Goal: Check status: Check status

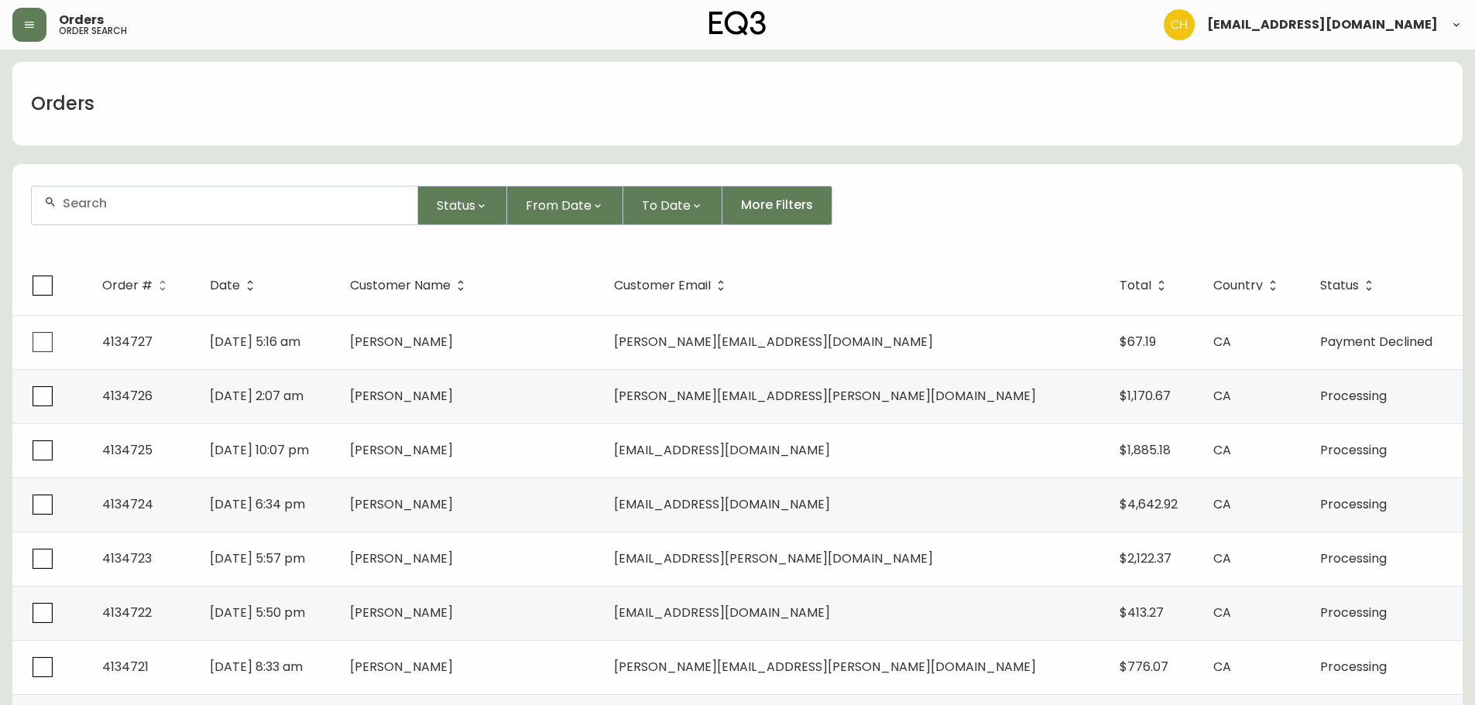
click at [79, 197] on input "text" at bounding box center [234, 203] width 342 height 15
type input "4132800"
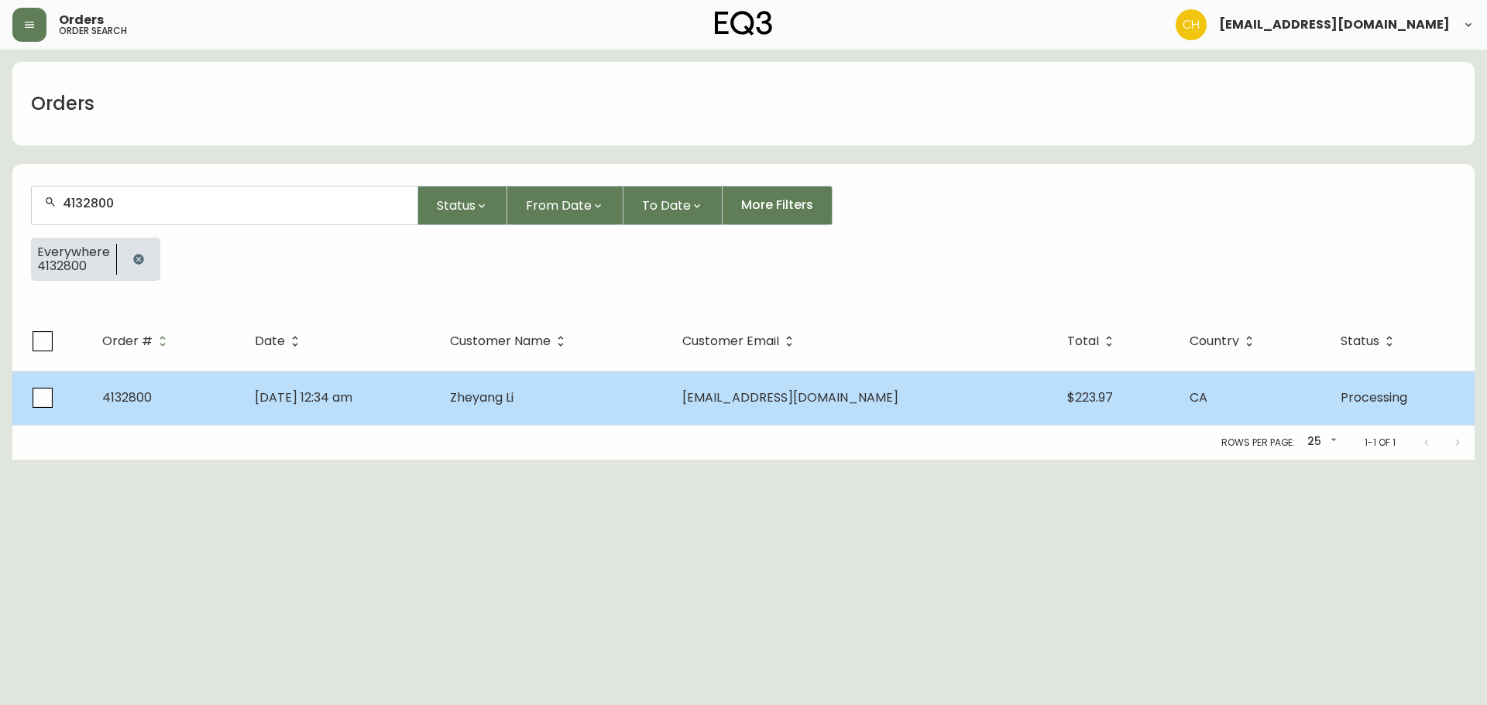
click at [438, 397] on td "[DATE] 12:34 am" at bounding box center [339, 398] width 195 height 54
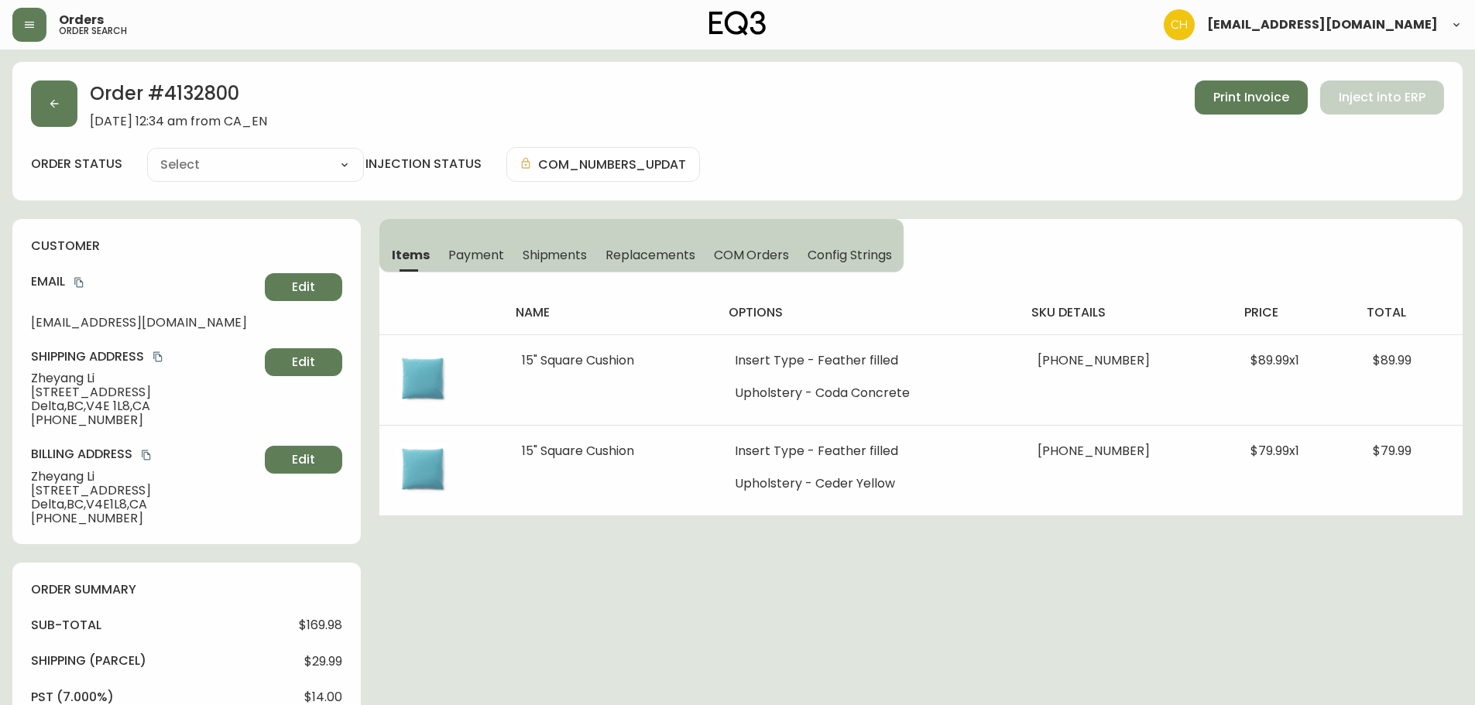
type input "Processing"
select select "PROCESSING"
click at [65, 112] on button "button" at bounding box center [54, 104] width 46 height 46
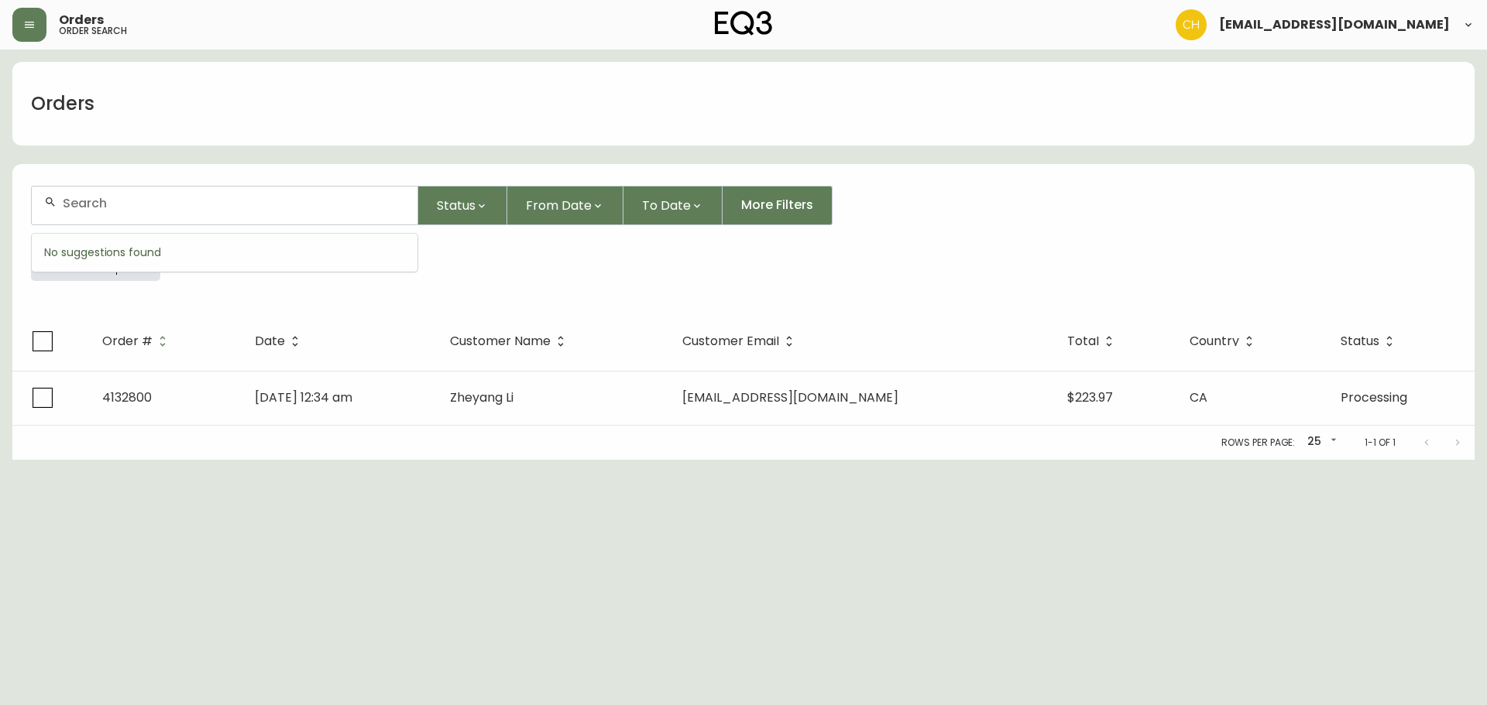
click at [88, 200] on input "text" at bounding box center [234, 203] width 342 height 15
type input "4134730"
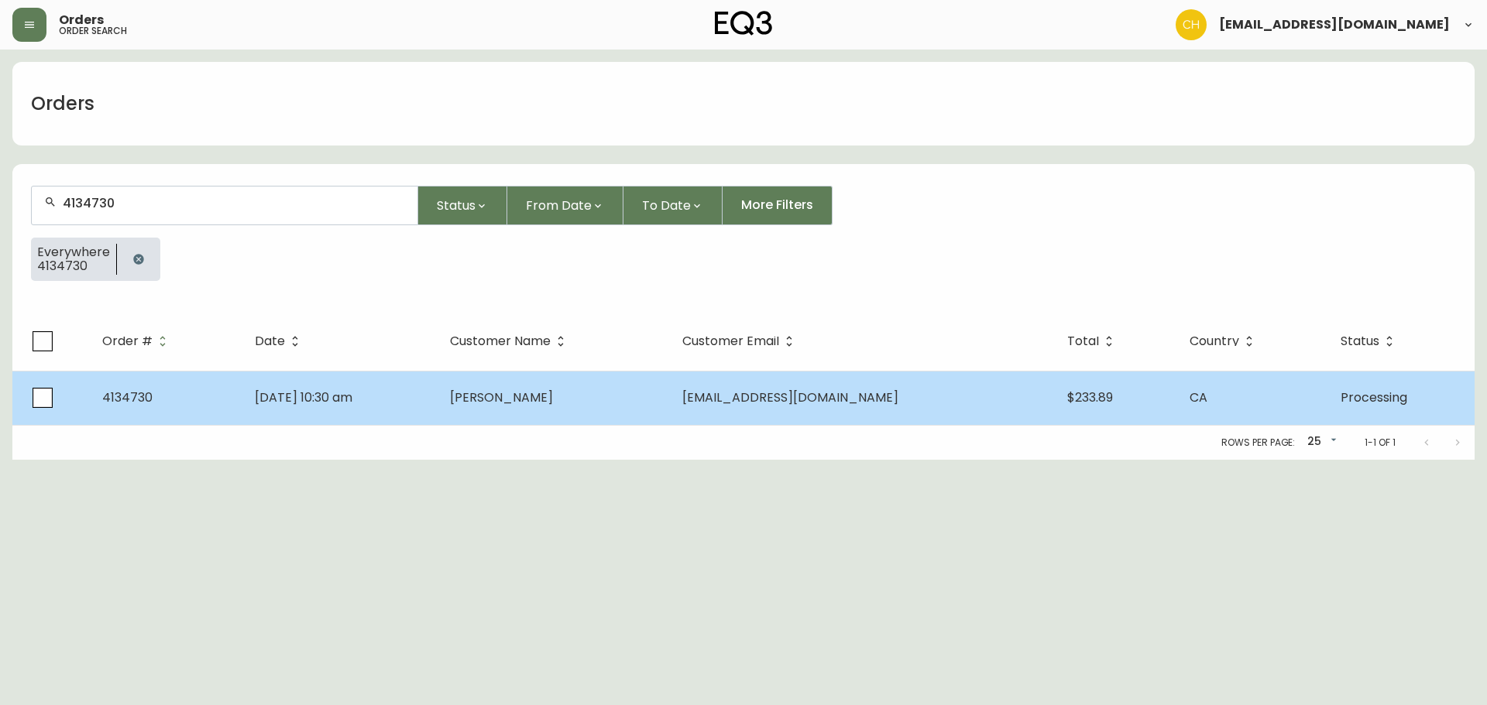
click at [263, 391] on span "[DATE] 10:30 am" at bounding box center [304, 398] width 98 height 18
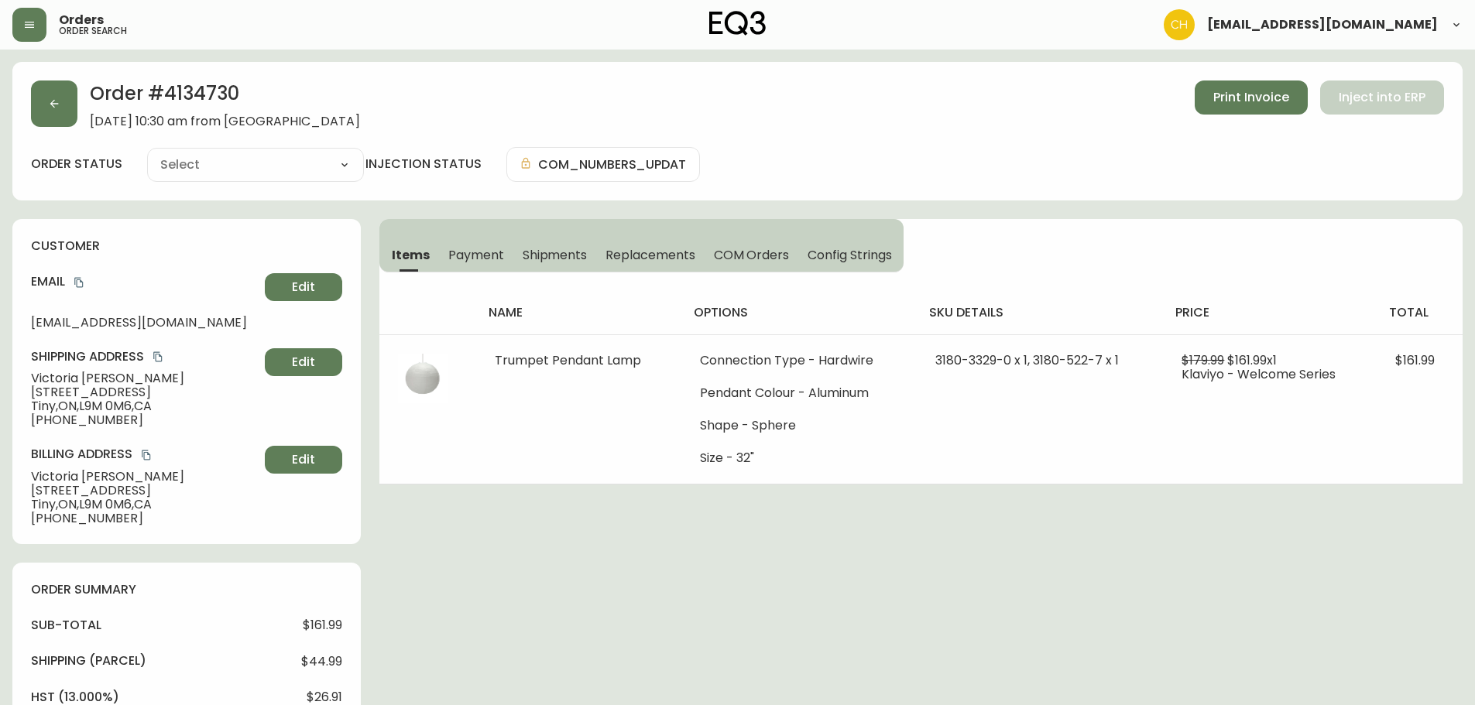
type input "Processing"
select select "PROCESSING"
click at [53, 96] on button "button" at bounding box center [54, 104] width 46 height 46
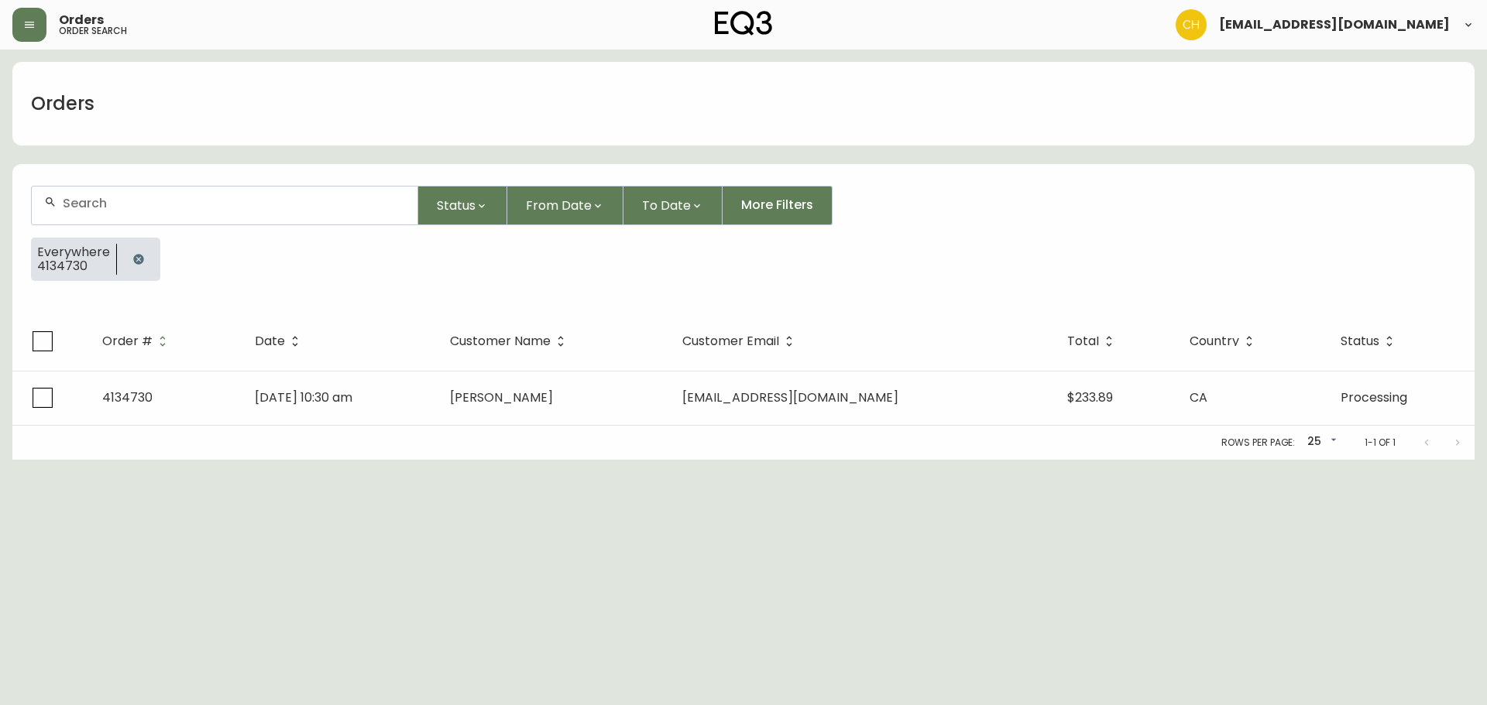
click at [70, 199] on input "text" at bounding box center [234, 203] width 342 height 15
type input "4134732"
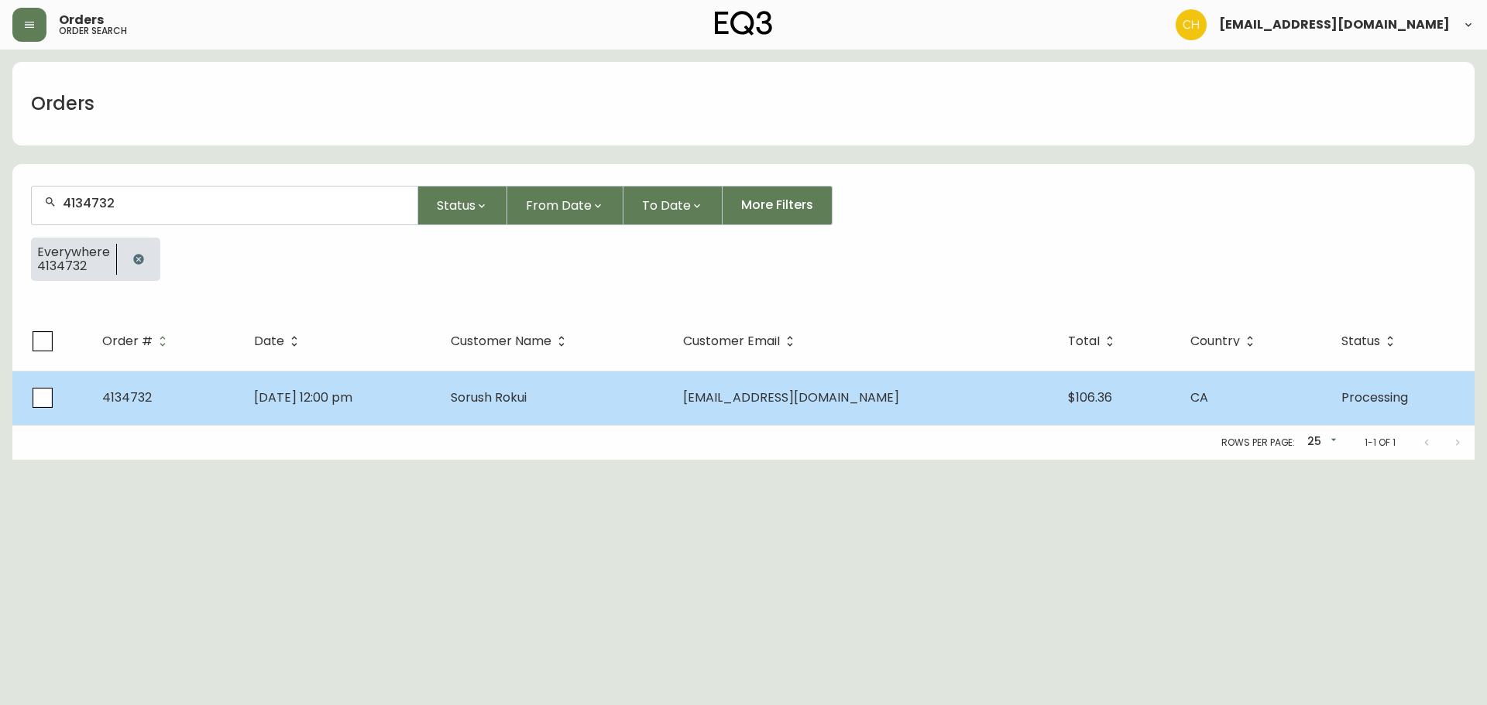
click at [369, 371] on td "[DATE] 12:00 pm" at bounding box center [340, 398] width 197 height 54
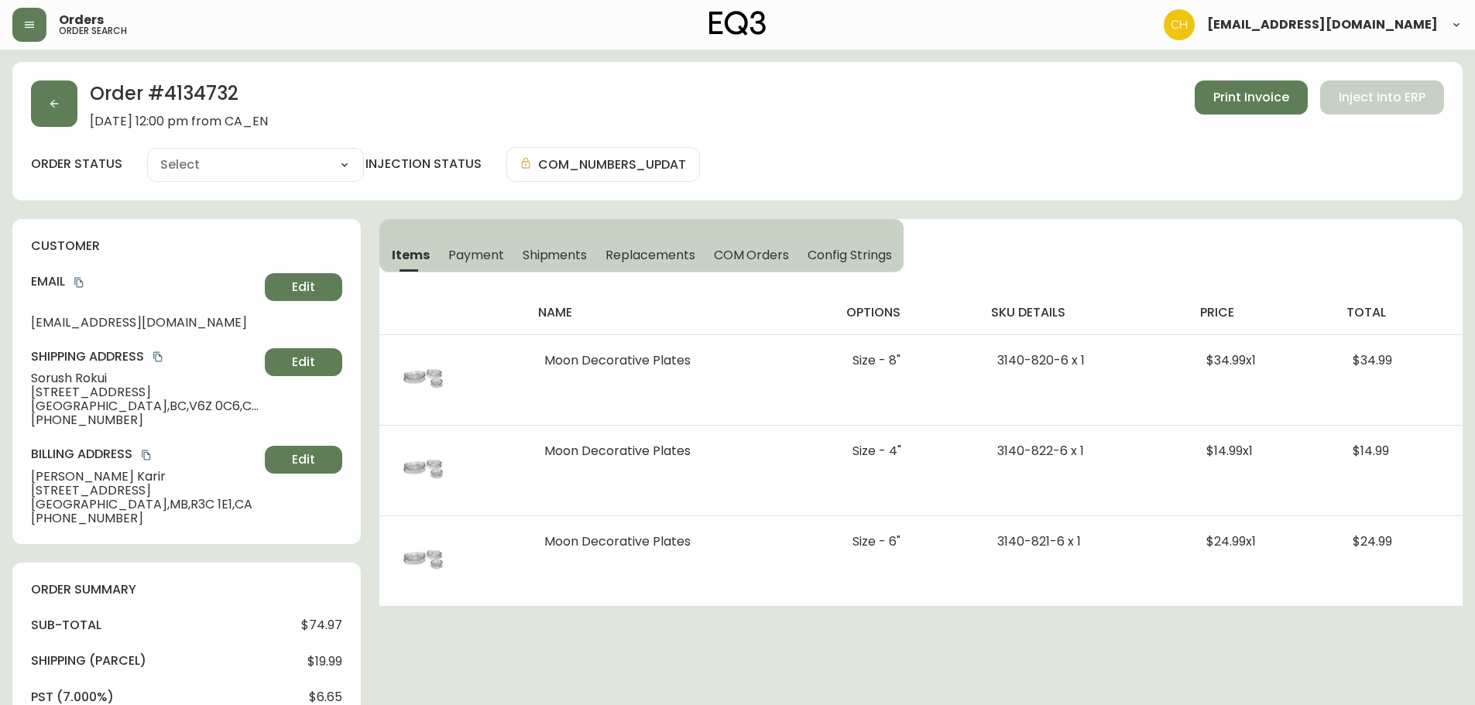
type input "Processing"
select select "PROCESSING"
click at [61, 103] on button "button" at bounding box center [54, 104] width 46 height 46
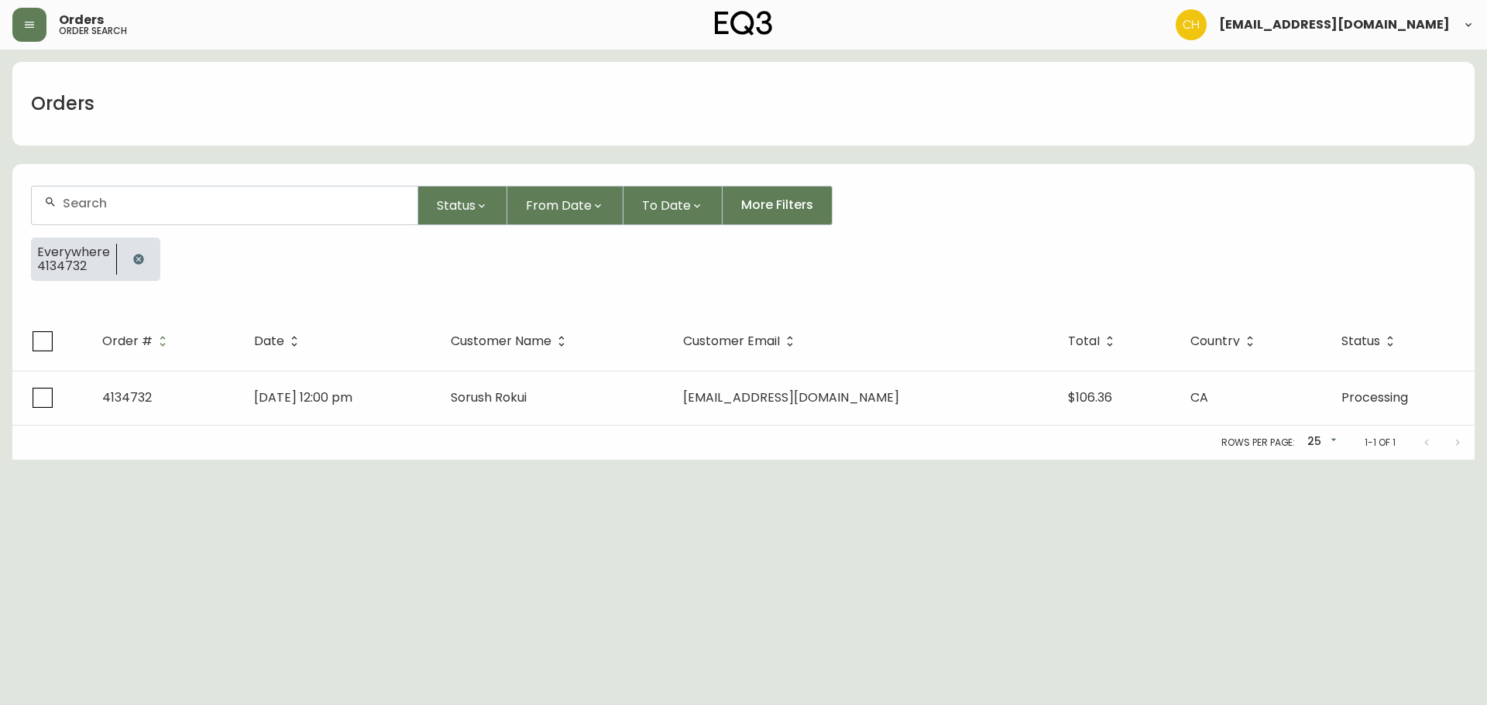
click at [78, 213] on div at bounding box center [225, 206] width 386 height 38
type input "4134728"
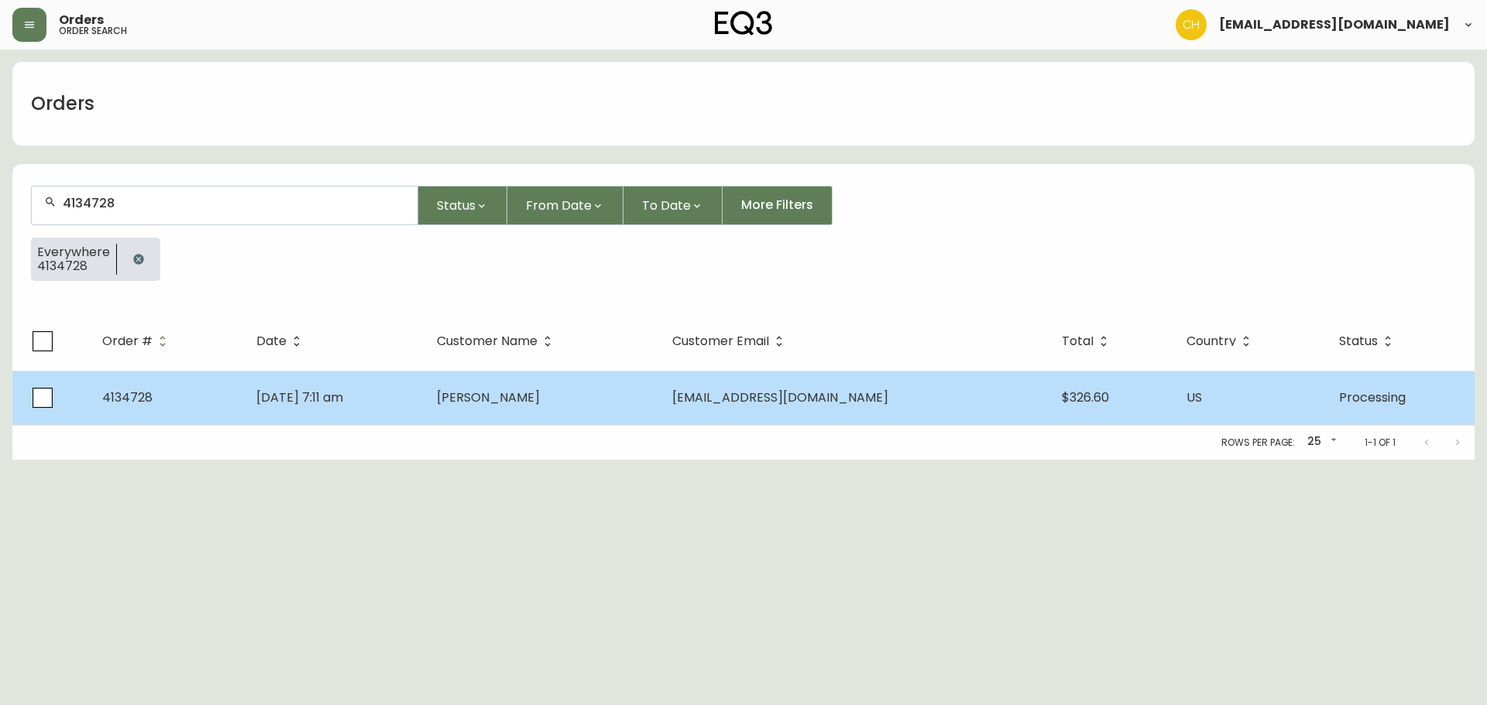
click at [396, 390] on td "[DATE] 7:11 am" at bounding box center [334, 398] width 180 height 54
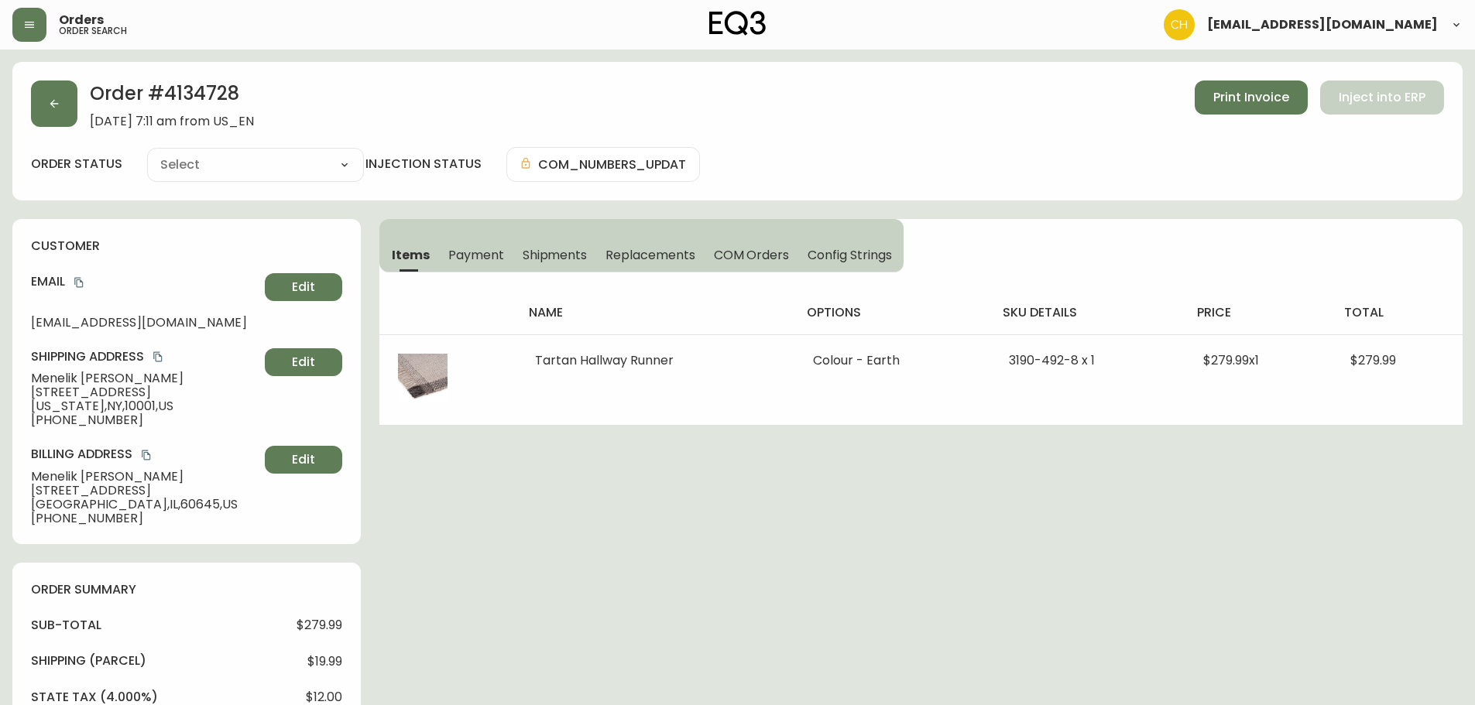
type input "Processing"
select select "PROCESSING"
